Goal: Task Accomplishment & Management: Use online tool/utility

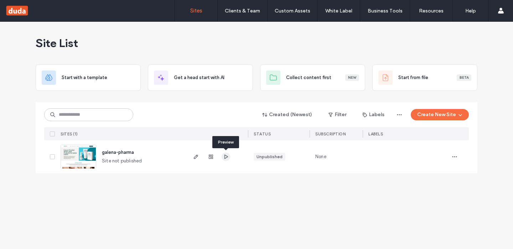
click at [224, 158] on icon "button" at bounding box center [226, 157] width 6 height 6
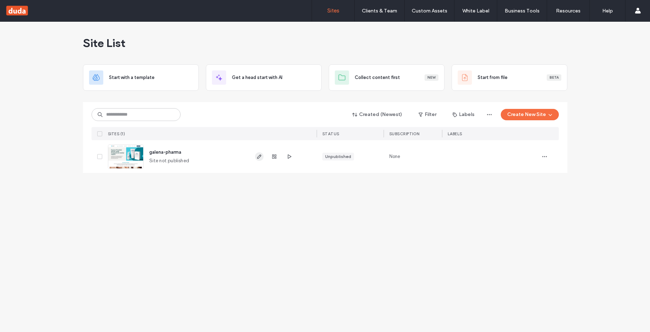
click at [260, 156] on use "button" at bounding box center [259, 156] width 4 height 4
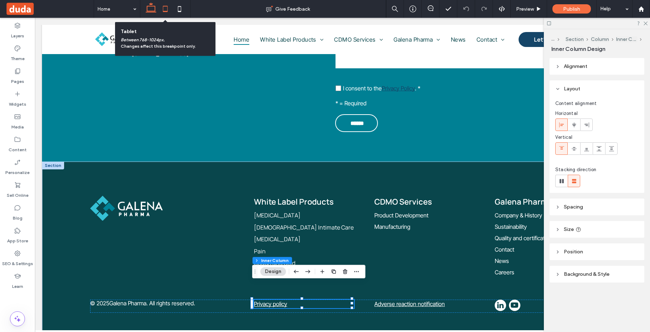
click at [166, 10] on icon at bounding box center [165, 9] width 14 height 14
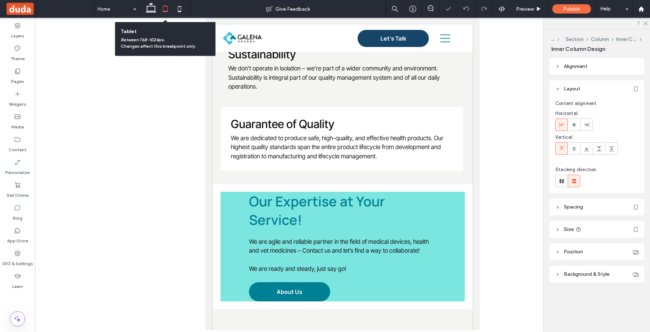
scroll to position [3115, 0]
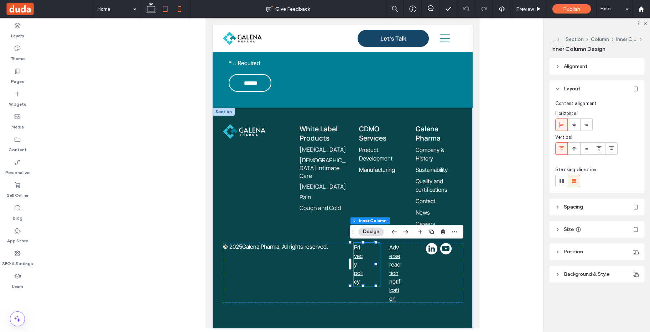
click at [182, 9] on icon at bounding box center [179, 9] width 14 height 14
type input "***"
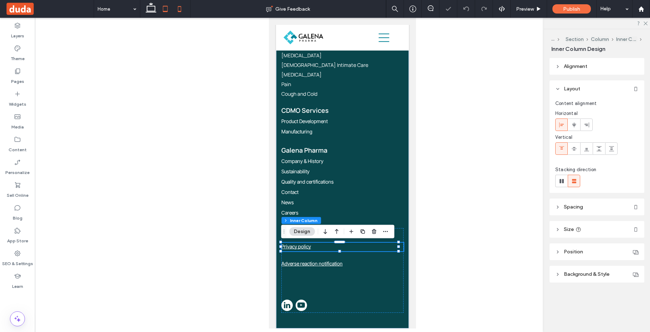
click at [162, 10] on icon at bounding box center [165, 9] width 14 height 14
type input "**"
type input "****"
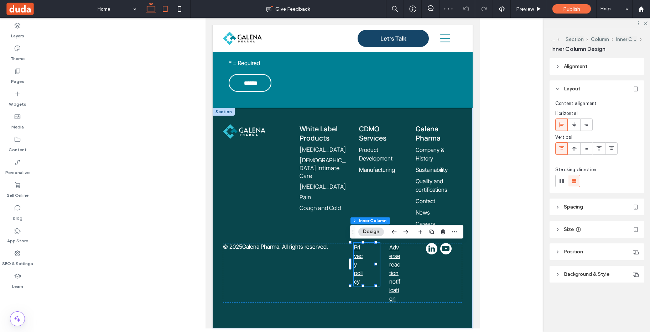
click at [154, 7] on icon at bounding box center [151, 9] width 14 height 14
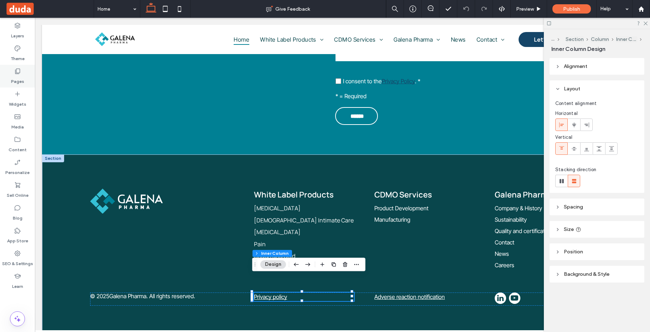
click at [21, 82] on label "Pages" at bounding box center [17, 80] width 13 height 10
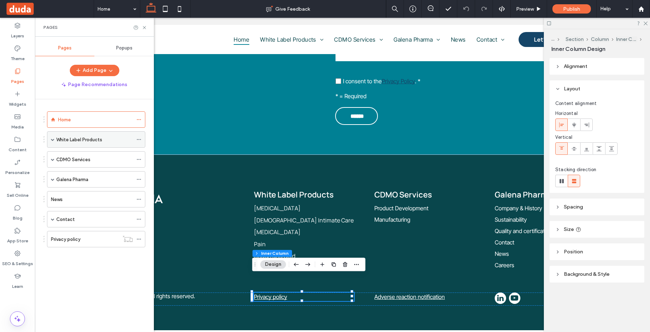
click at [52, 142] on span at bounding box center [53, 140] width 4 height 16
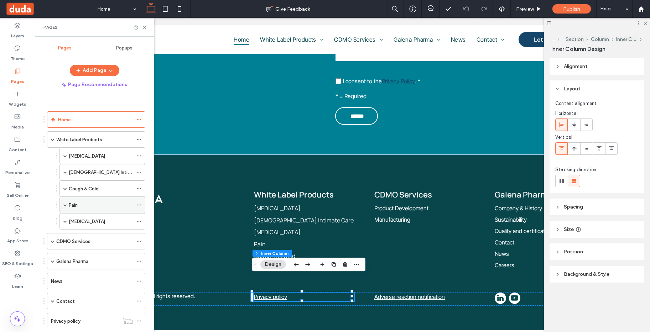
click at [83, 204] on div "Pain" at bounding box center [101, 204] width 64 height 7
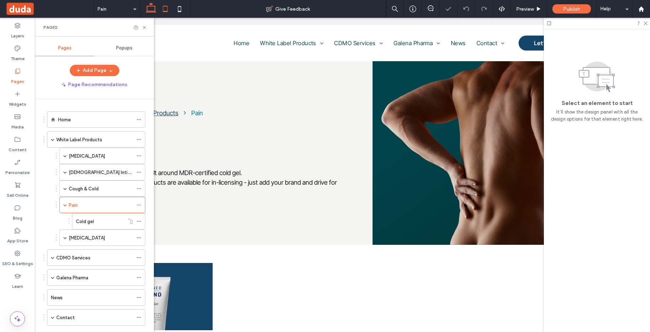
click at [166, 4] on icon at bounding box center [165, 9] width 14 height 14
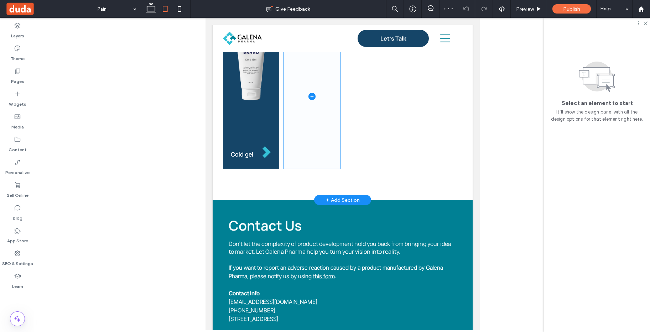
scroll to position [185, 0]
click at [276, 187] on div "Cold gel" at bounding box center [342, 108] width 260 height 184
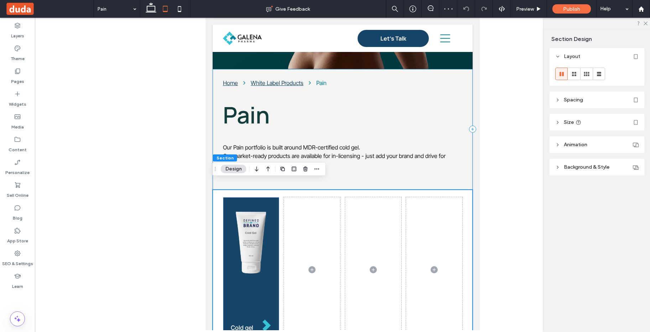
scroll to position [11, 0]
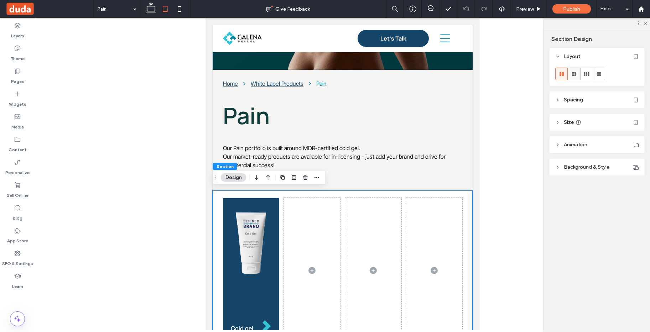
click at [574, 72] on icon at bounding box center [573, 73] width 7 height 7
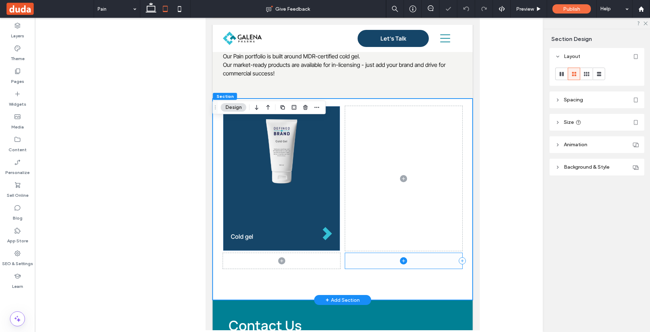
scroll to position [151, 0]
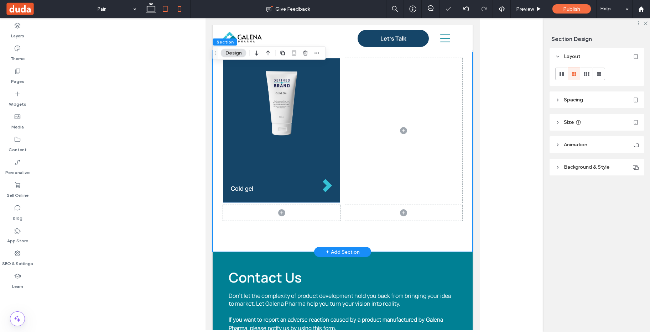
drag, startPoint x: 182, startPoint y: 11, endPoint x: 184, endPoint y: 15, distance: 4.5
click at [182, 11] on icon at bounding box center [179, 9] width 14 height 14
type input "*"
type input "**"
type input "*"
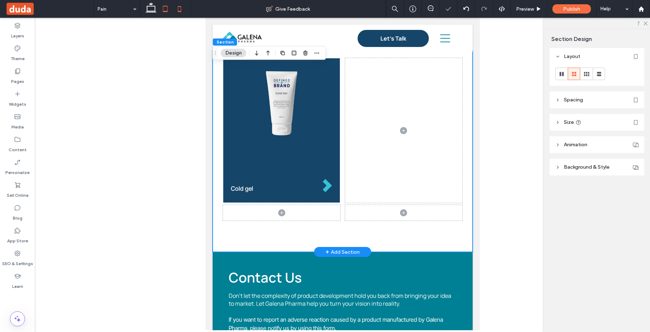
type input "*"
type input "***"
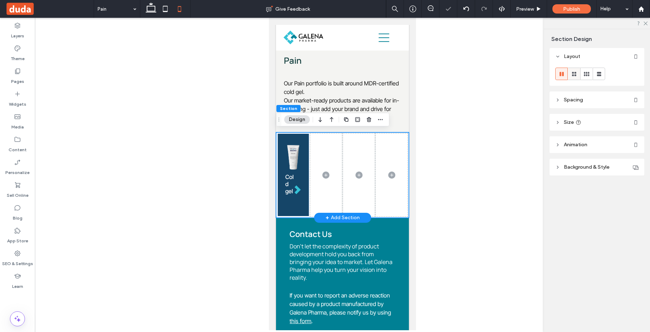
click at [571, 72] on icon at bounding box center [573, 73] width 7 height 7
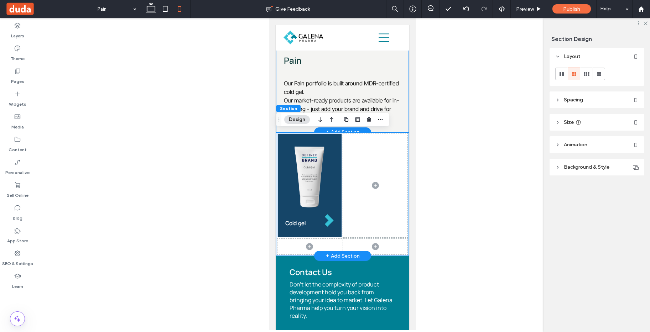
click at [284, 73] on div "Home White Label Products Pain Pain Our Pain portfolio is built around MDR-cert…" at bounding box center [342, 80] width 133 height 103
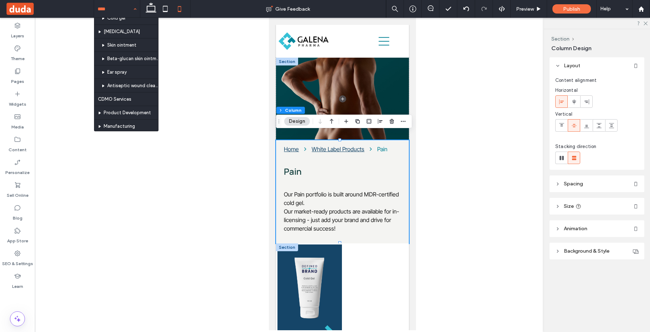
scroll to position [290, 0]
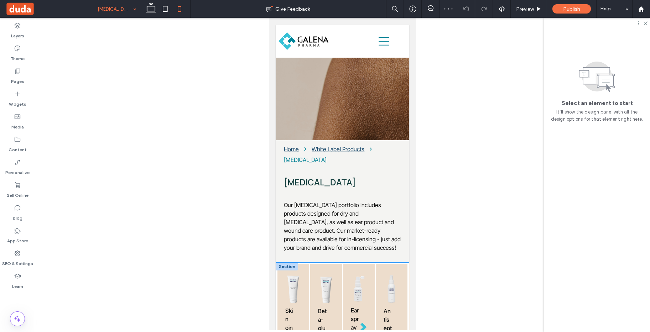
click at [276, 277] on div "Skin ointment Beta-glucan skin ointment Ear spray Antiseptic wound cleanser" at bounding box center [342, 334] width 133 height 142
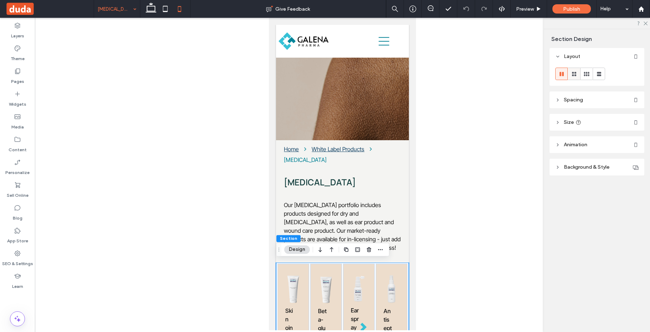
click at [572, 74] on icon at bounding box center [573, 73] width 7 height 7
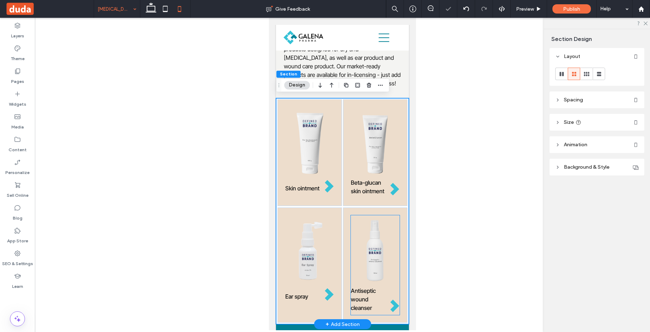
scroll to position [166, 0]
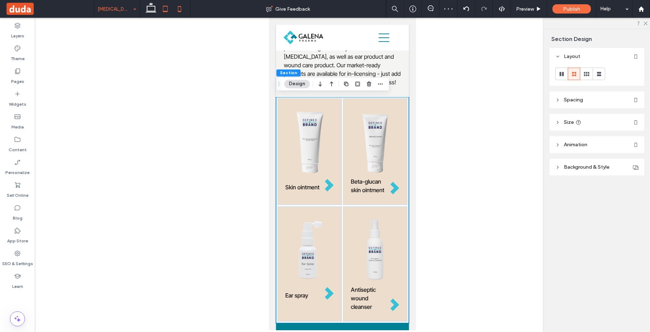
click at [168, 8] on icon at bounding box center [165, 9] width 14 height 14
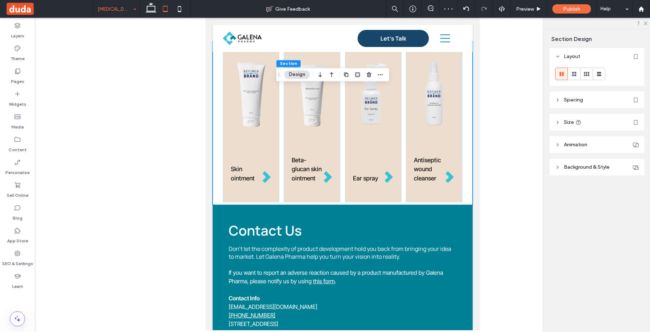
scroll to position [114, 0]
type input "*"
type input "**"
type input "*"
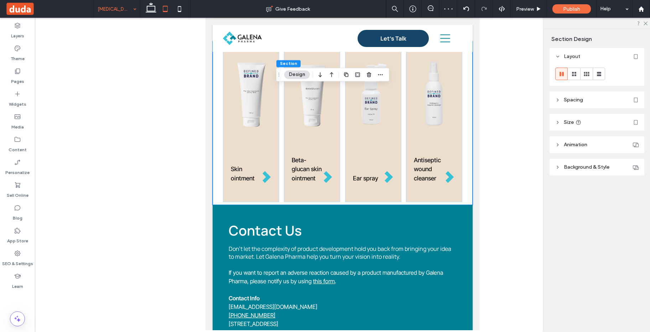
type input "***"
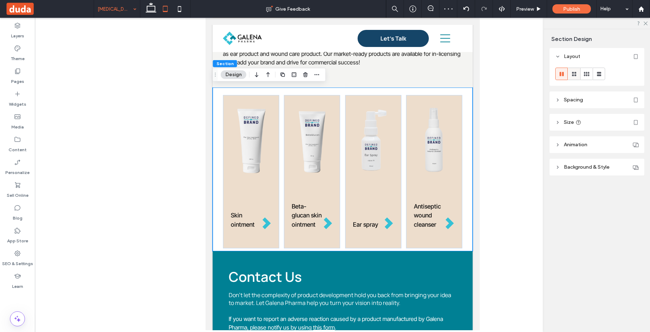
click at [577, 74] on div at bounding box center [574, 74] width 12 height 12
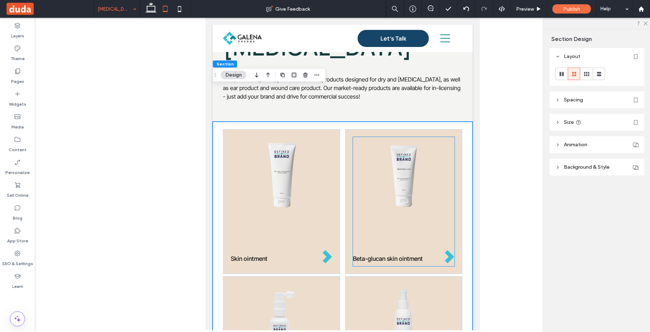
scroll to position [0, 0]
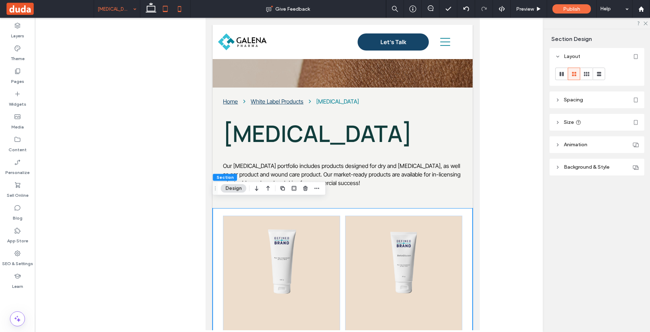
click at [181, 12] on use at bounding box center [179, 9] width 3 height 6
type input "*"
type input "**"
type input "*"
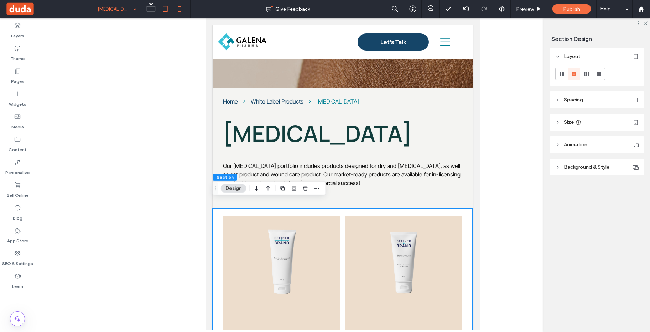
type input "***"
type input "*"
type input "***"
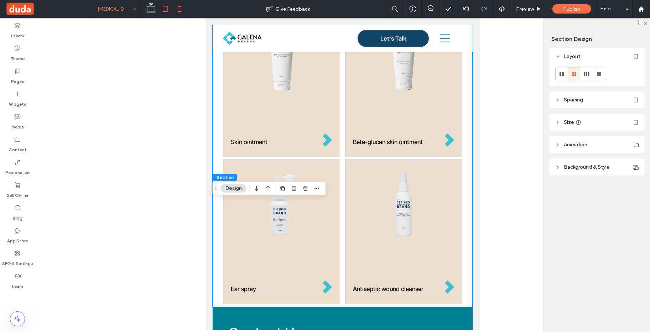
scroll to position [193, 0]
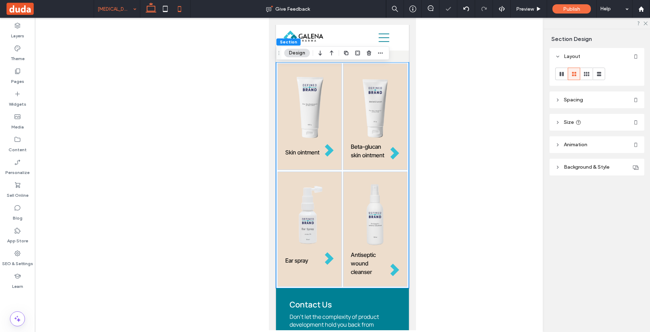
click at [151, 11] on use at bounding box center [151, 7] width 11 height 10
type input "*"
type input "***"
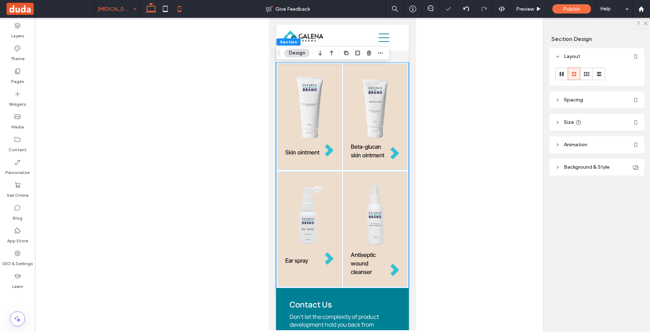
type input "***"
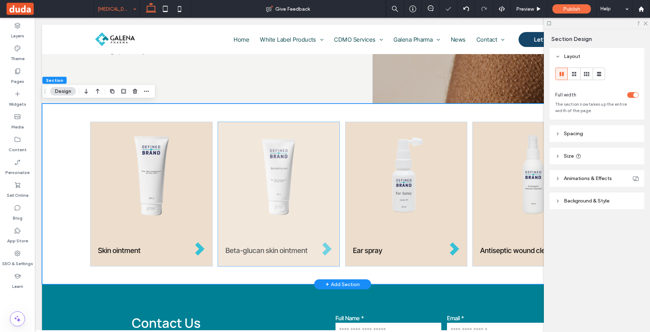
scroll to position [0, 0]
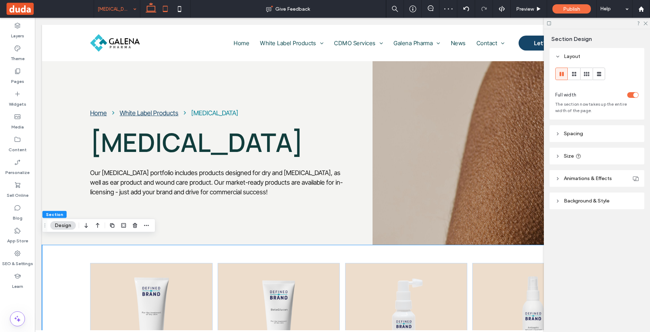
click at [167, 9] on use at bounding box center [165, 9] width 5 height 6
type input "*"
type input "**"
type input "*"
type input "***"
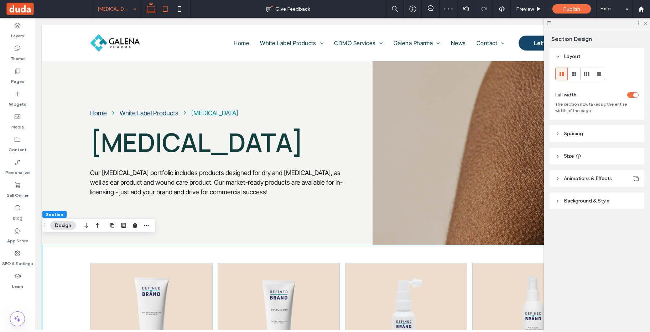
type input "***"
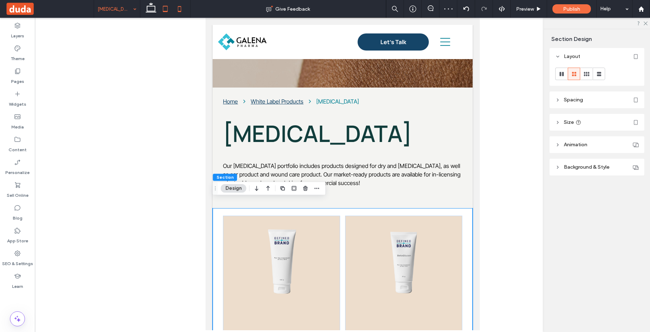
click at [183, 11] on icon at bounding box center [179, 9] width 14 height 14
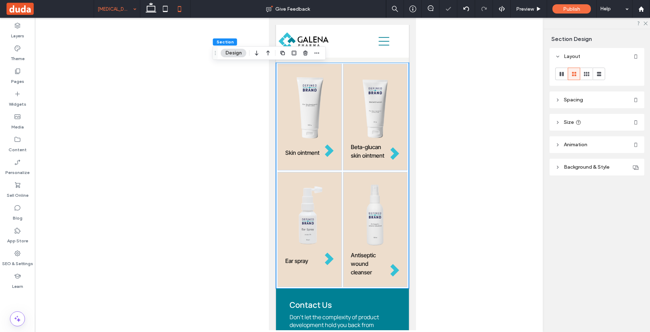
type input "*"
type input "**"
type input "*"
type input "***"
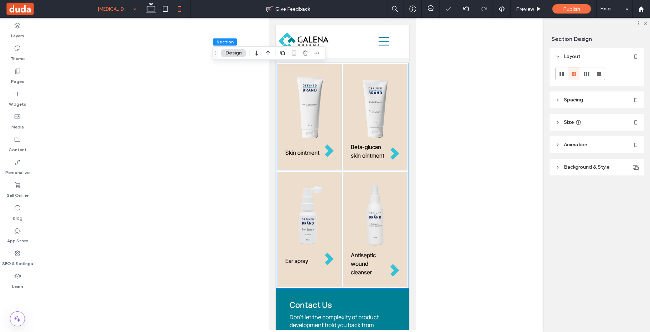
type input "***"
type input "*"
type input "***"
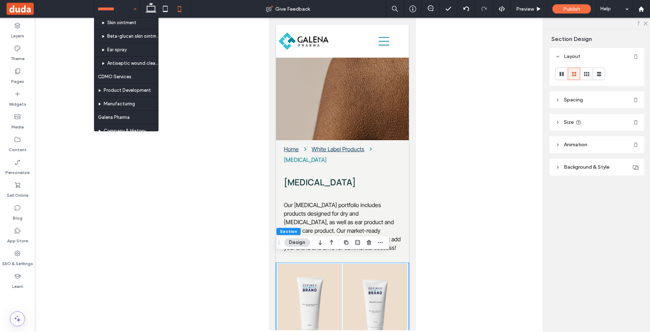
scroll to position [316, 0]
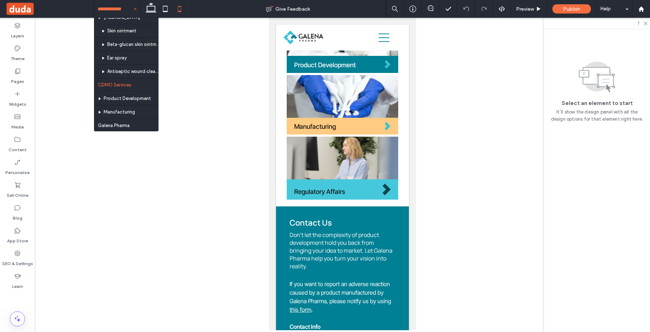
scroll to position [363, 0]
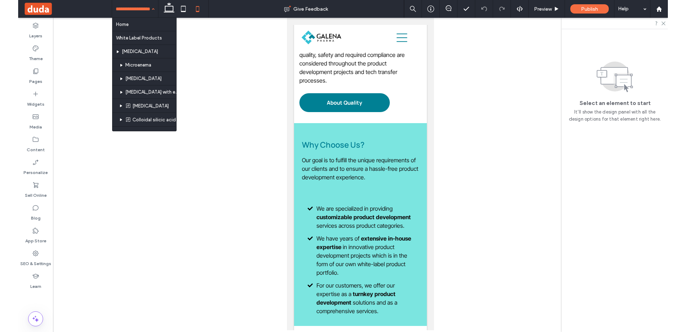
scroll to position [745, 0]
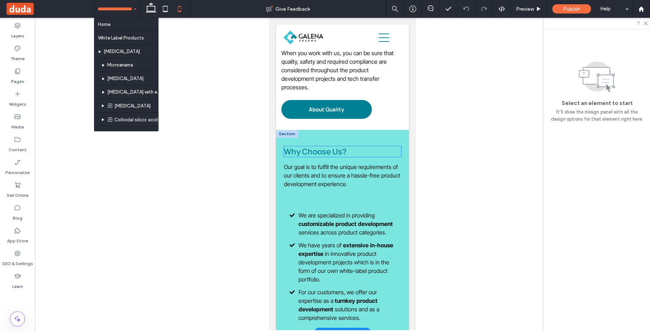
click at [345, 157] on span "Why Choose Us?" at bounding box center [315, 151] width 63 height 11
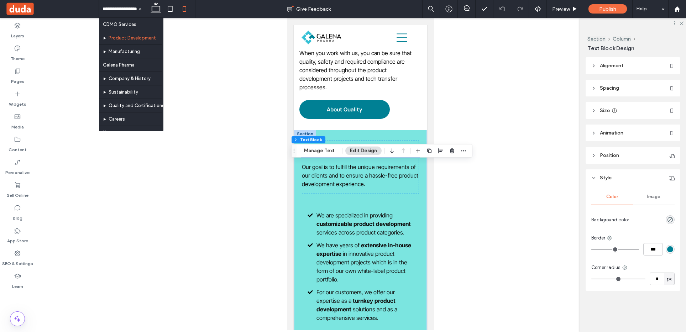
scroll to position [427, 0]
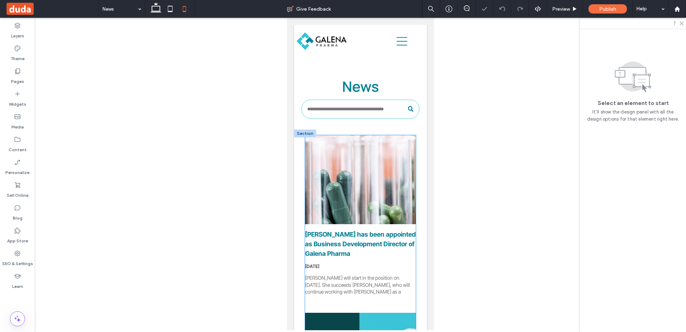
click at [361, 166] on div at bounding box center [360, 180] width 117 height 94
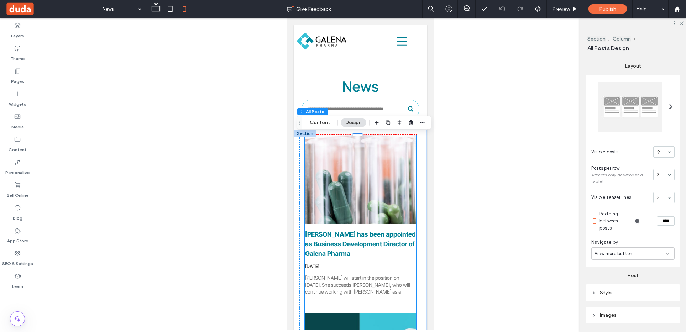
scroll to position [149, 0]
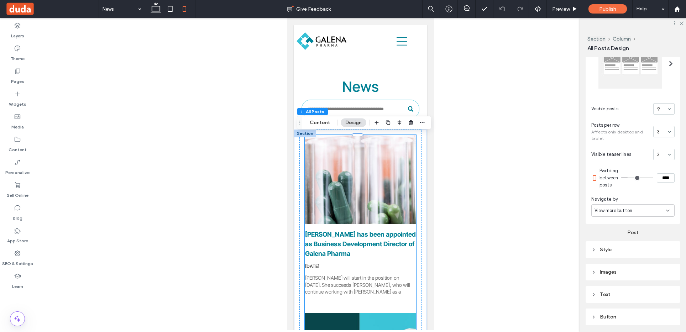
click at [628, 253] on div "Style" at bounding box center [632, 250] width 83 height 10
click at [628, 271] on div "Images" at bounding box center [632, 271] width 83 height 6
click at [628, 269] on div "Images" at bounding box center [632, 271] width 83 height 6
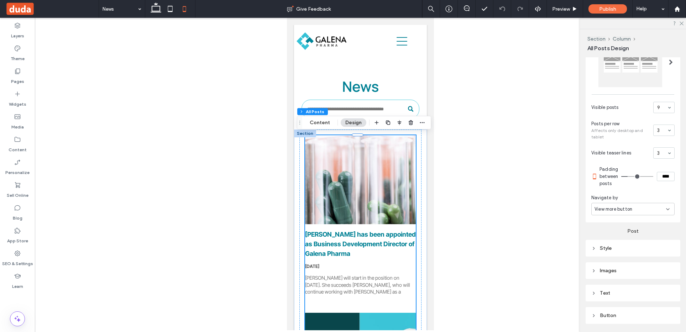
click at [626, 295] on div "Text" at bounding box center [632, 293] width 83 height 6
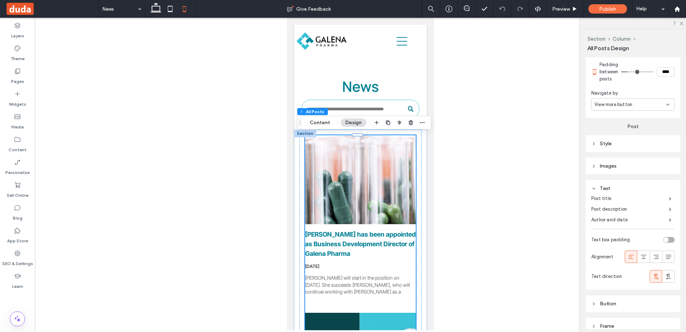
scroll to position [272, 0]
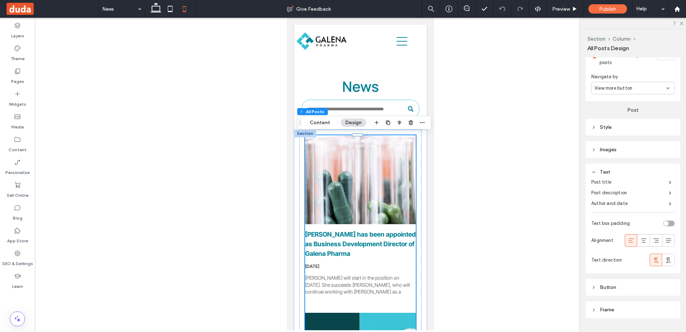
click at [614, 286] on span "Button" at bounding box center [608, 287] width 16 height 6
click at [614, 304] on div "Frame" at bounding box center [632, 306] width 83 height 6
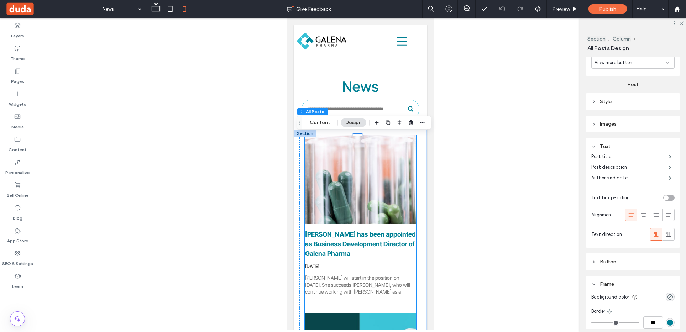
scroll to position [332, 0]
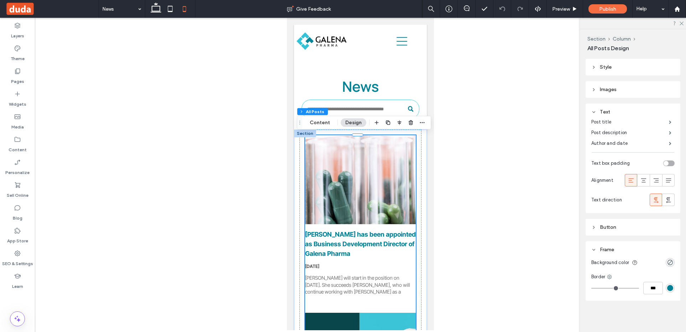
click at [613, 250] on div "Frame" at bounding box center [632, 250] width 83 height 6
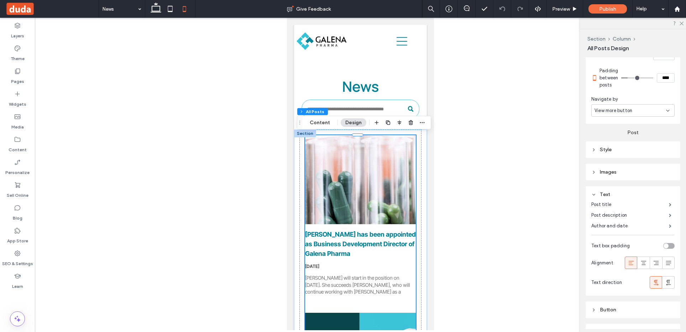
scroll to position [206, 0]
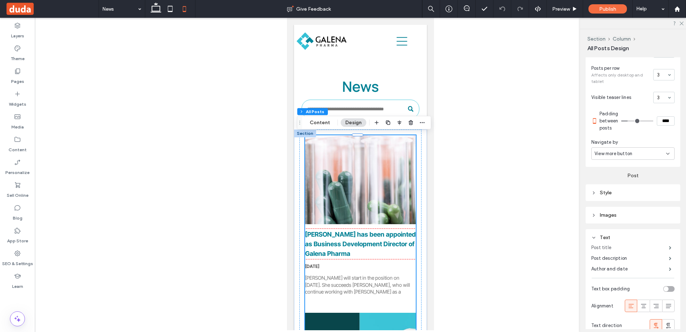
click at [602, 246] on label "Post title" at bounding box center [630, 248] width 78 height 14
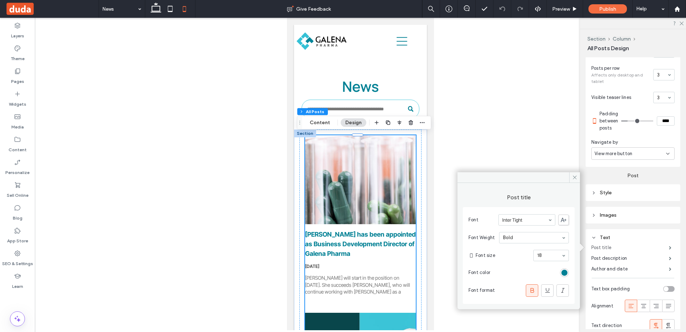
click at [602, 246] on label "Post title" at bounding box center [630, 248] width 78 height 14
click at [603, 257] on label "Post description" at bounding box center [630, 258] width 78 height 14
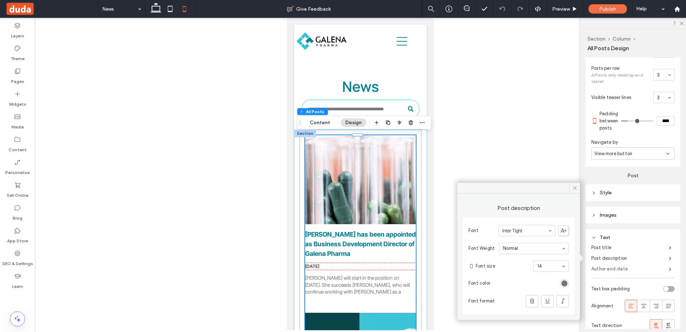
click at [607, 268] on label "Author and date" at bounding box center [630, 269] width 78 height 14
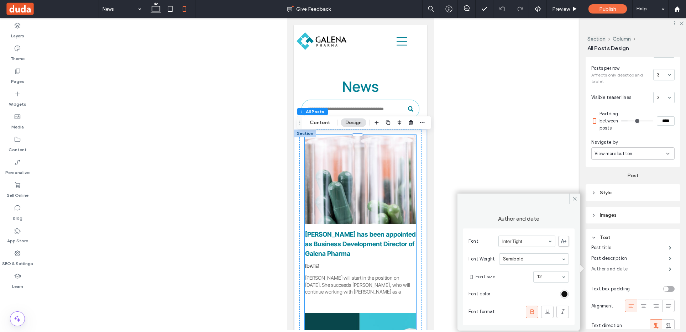
click at [607, 268] on label "Author and date" at bounding box center [630, 269] width 78 height 14
click at [610, 228] on div "Post Style Background color Border *** Corner radius * px Shadow Images Height …" at bounding box center [633, 264] width 95 height 194
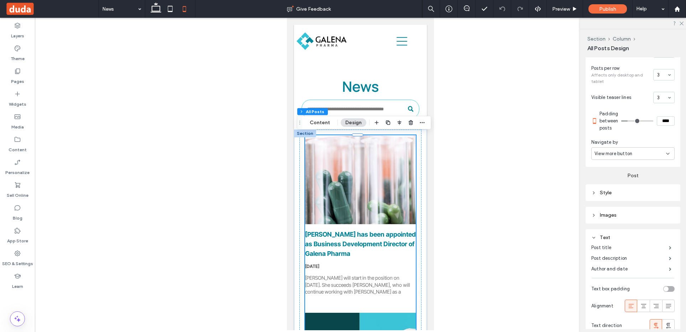
click at [591, 237] on icon at bounding box center [593, 237] width 5 height 5
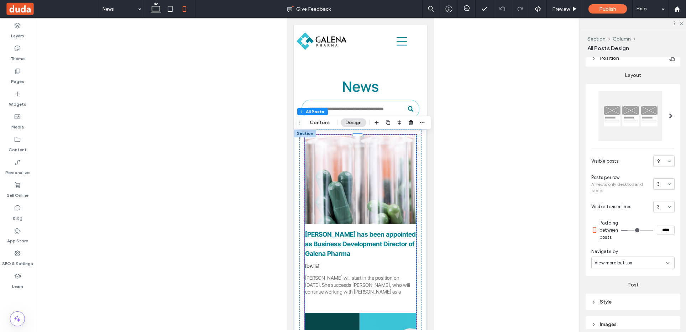
scroll to position [96, 0]
click at [649, 119] on span at bounding box center [671, 117] width 4 height 6
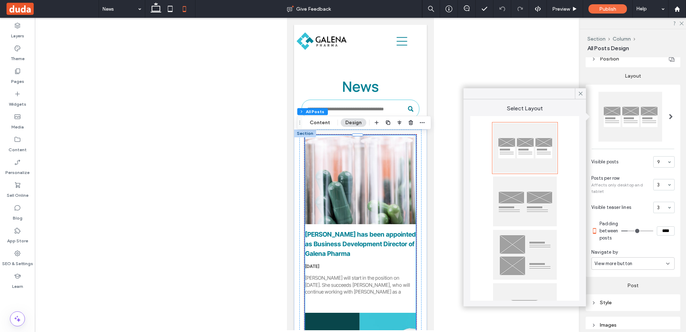
scroll to position [0, 0]
click at [649, 128] on span at bounding box center [671, 116] width 4 height 39
click at [583, 92] on icon at bounding box center [580, 93] width 6 height 6
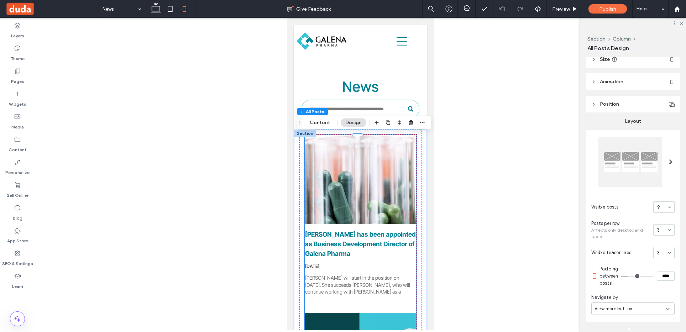
scroll to position [56, 0]
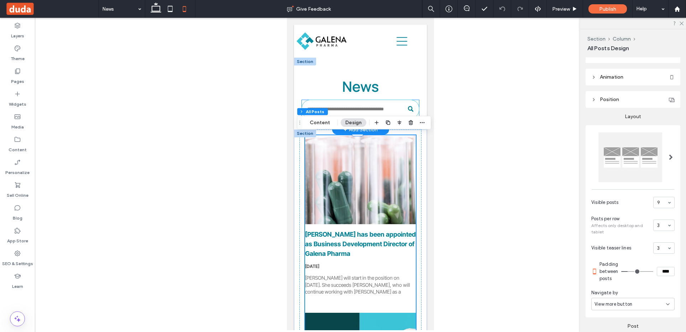
click at [375, 100] on input "Search" at bounding box center [360, 109] width 118 height 19
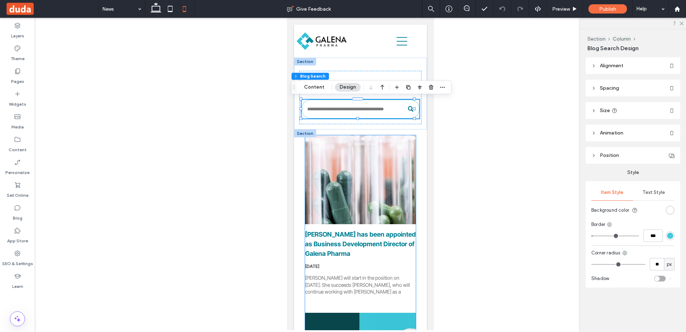
click at [340, 286] on div "[PERSON_NAME] will start in the position on [DATE]. She succeeds [PERSON_NAME],…" at bounding box center [360, 284] width 111 height 20
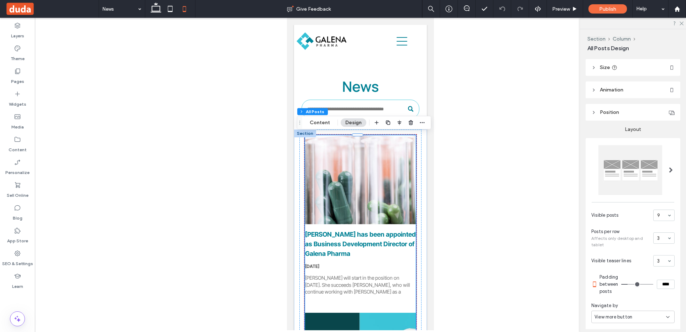
scroll to position [61, 0]
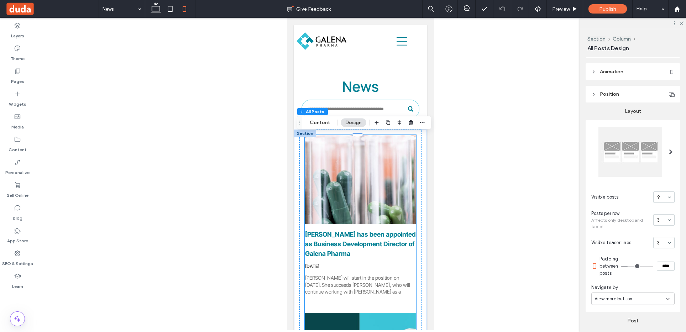
click at [381, 287] on div "[PERSON_NAME] will start in the position on [DATE]. She succeeds [PERSON_NAME],…" at bounding box center [360, 284] width 111 height 20
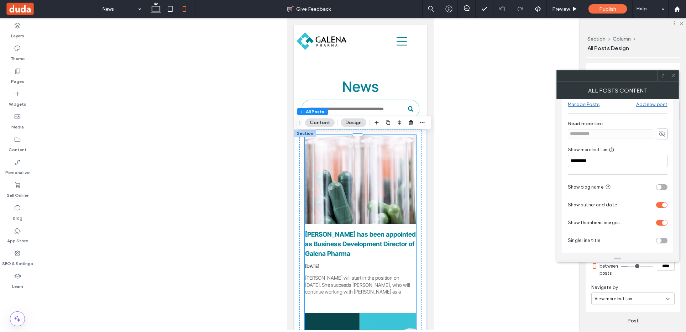
scroll to position [14, 0]
click at [649, 240] on div "toggle" at bounding box center [661, 239] width 11 height 6
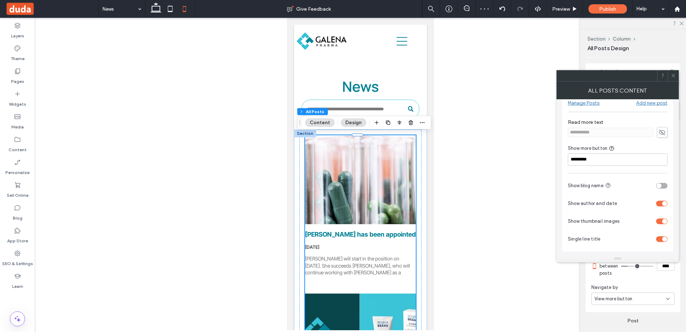
click at [649, 239] on div "toggle" at bounding box center [661, 239] width 11 height 6
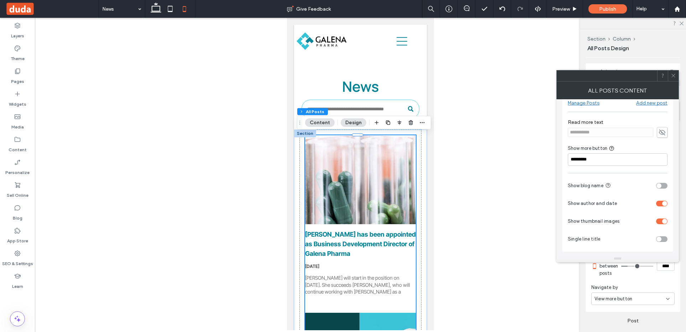
click at [649, 187] on div "toggle" at bounding box center [661, 186] width 11 height 6
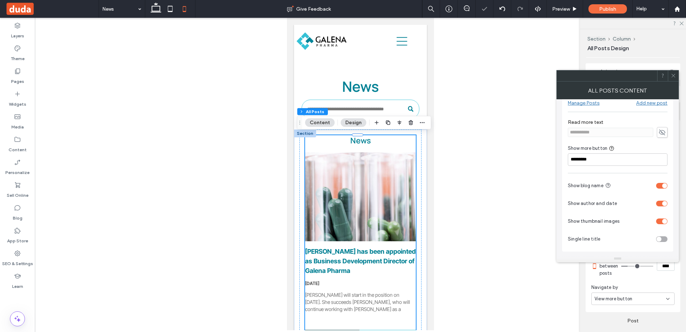
click at [649, 186] on div "toggle" at bounding box center [661, 186] width 11 height 6
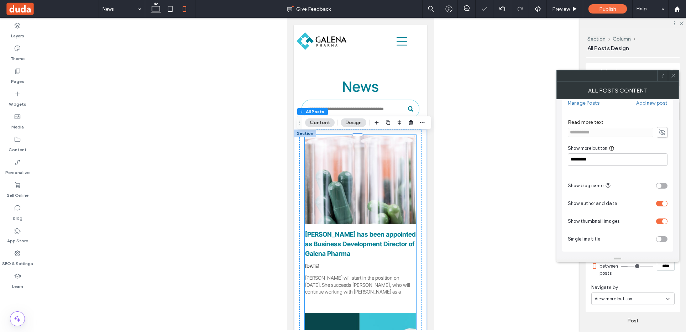
click at [649, 203] on div "toggle" at bounding box center [661, 204] width 11 height 6
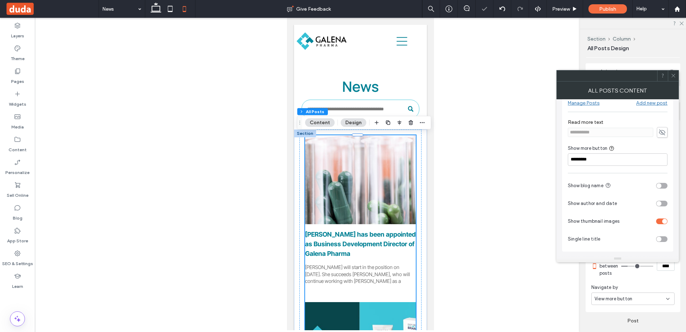
click at [649, 201] on div "toggle" at bounding box center [661, 204] width 11 height 6
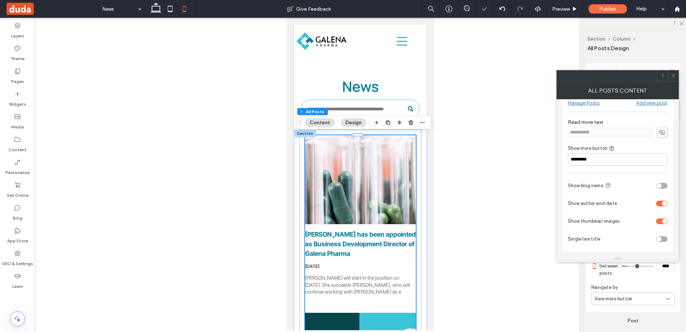
click at [649, 221] on div "toggle" at bounding box center [661, 222] width 11 height 6
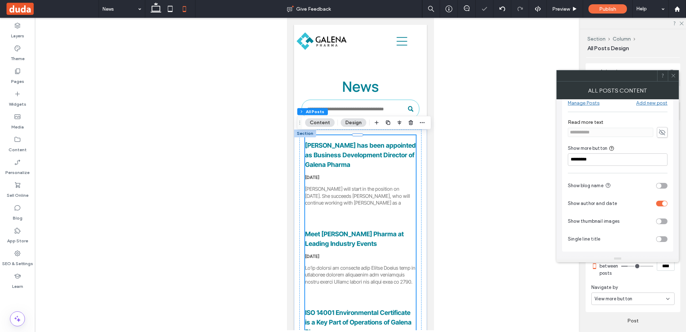
click at [649, 221] on div "toggle" at bounding box center [661, 222] width 11 height 6
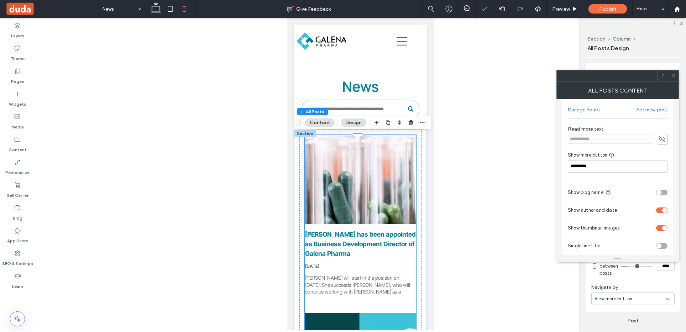
scroll to position [0, 0]
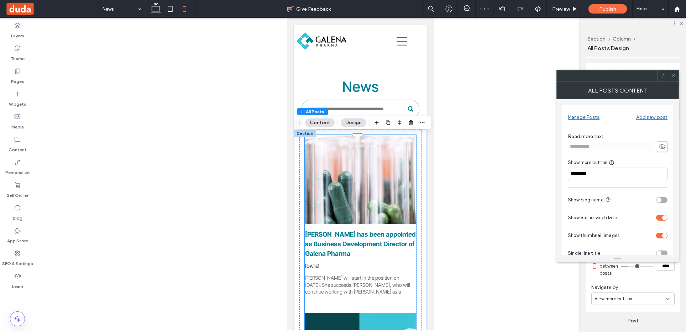
click at [649, 146] on use at bounding box center [662, 146] width 6 height 6
click at [649, 146] on icon at bounding box center [661, 147] width 7 height 8
click at [649, 75] on icon at bounding box center [673, 75] width 5 height 5
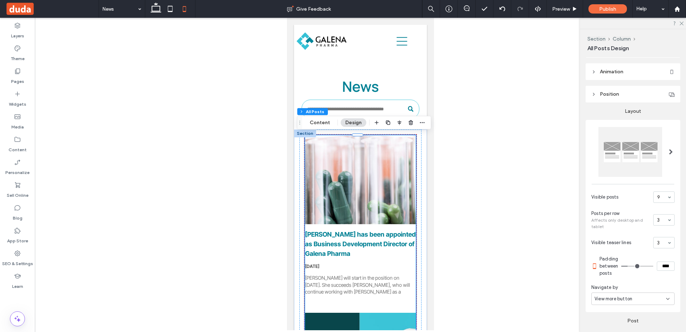
scroll to position [149, 0]
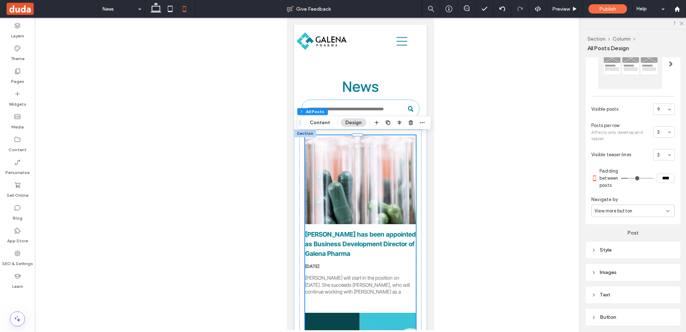
click at [601, 294] on div "Text" at bounding box center [632, 295] width 83 height 6
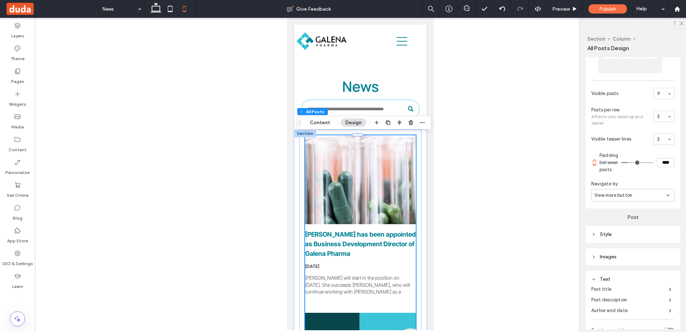
scroll to position [166, 0]
click at [607, 299] on label "Post description" at bounding box center [630, 299] width 78 height 14
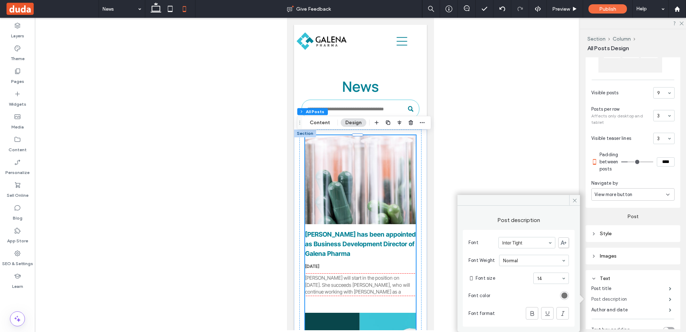
click at [623, 299] on label "Post description" at bounding box center [630, 299] width 78 height 14
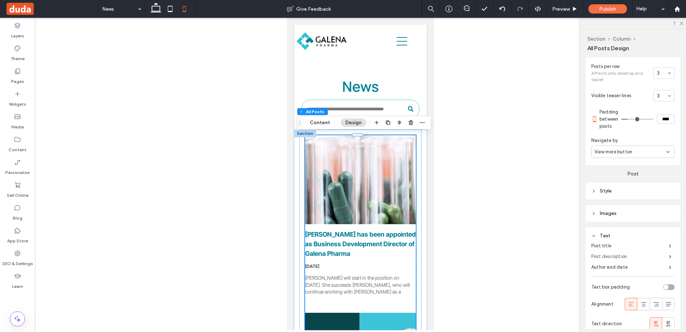
scroll to position [225, 0]
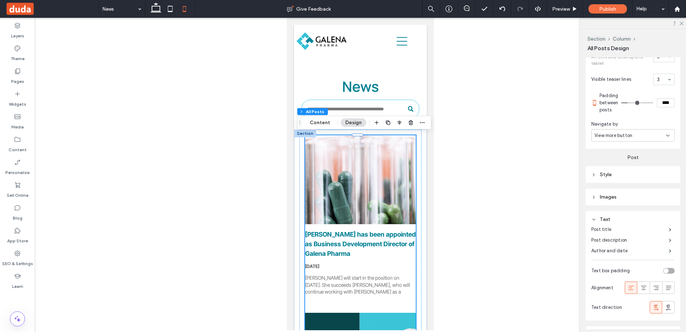
click at [649, 270] on div "toggle" at bounding box center [668, 271] width 11 height 6
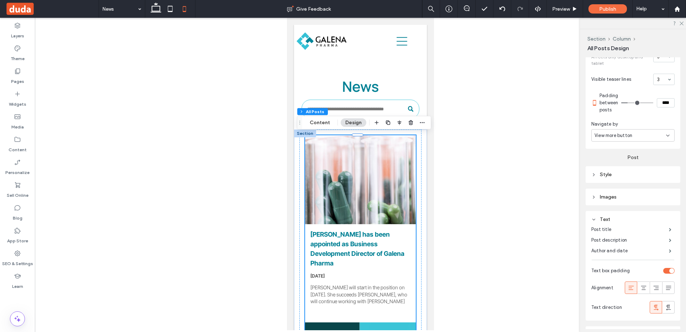
click at [649, 270] on div "toggle" at bounding box center [668, 271] width 11 height 6
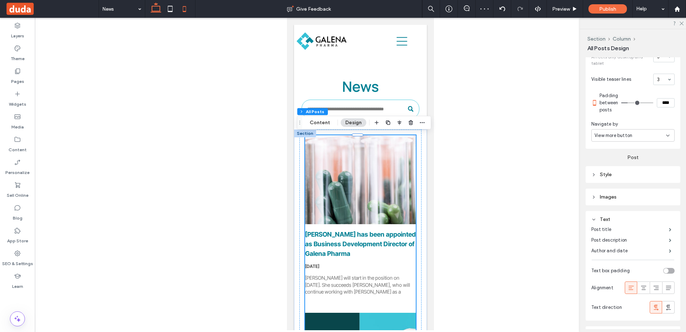
click at [160, 10] on use at bounding box center [156, 7] width 11 height 10
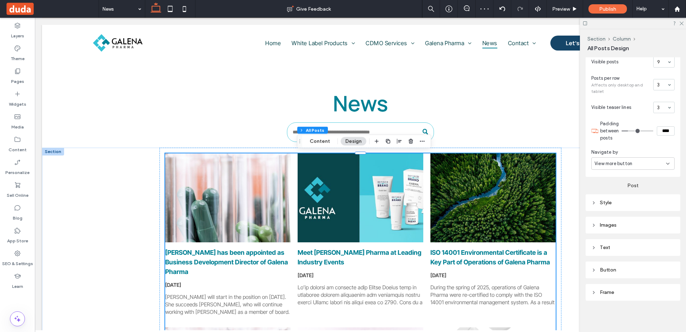
scroll to position [196, 0]
click at [608, 246] on div "Text" at bounding box center [632, 248] width 83 height 6
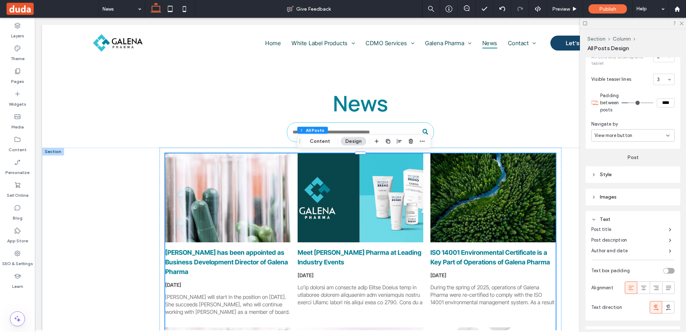
click at [649, 273] on div "toggle" at bounding box center [668, 271] width 11 height 6
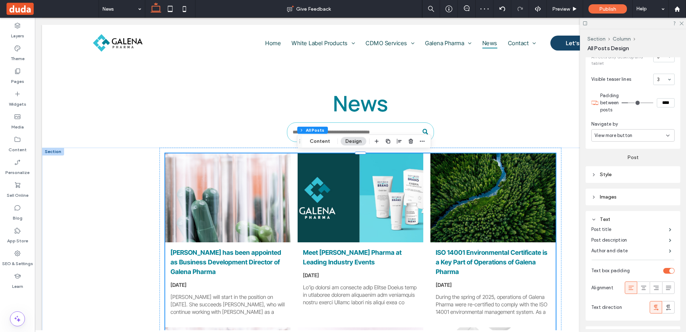
click at [649, 271] on div "toggle" at bounding box center [668, 271] width 11 height 6
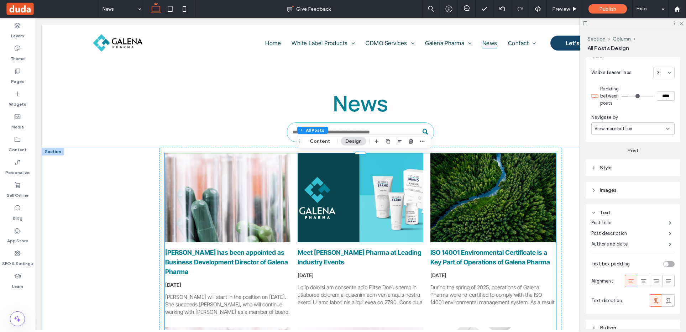
scroll to position [289, 0]
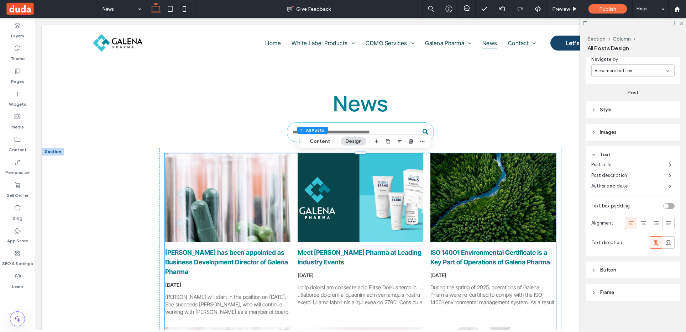
click at [649, 270] on header "Button" at bounding box center [633, 270] width 95 height 17
click at [182, 8] on icon at bounding box center [184, 9] width 14 height 14
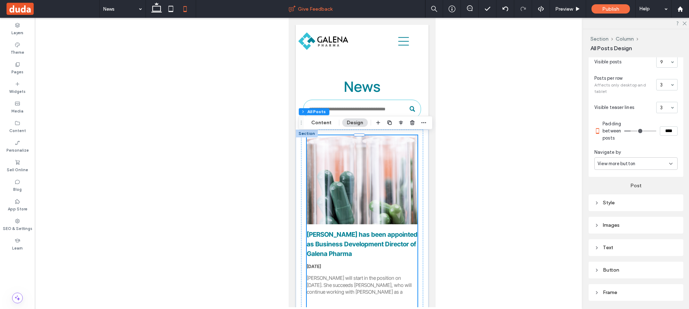
scroll to position [220, 0]
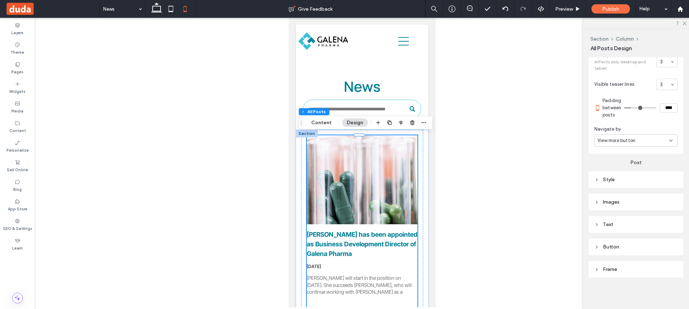
click at [26, 7] on span at bounding box center [52, 9] width 94 height 14
